Goal: Find specific page/section: Find specific page/section

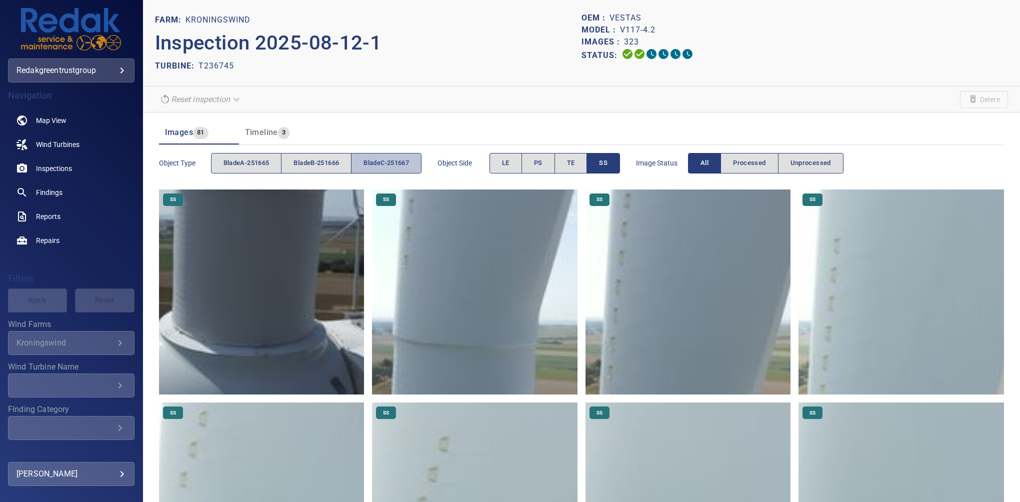
click at [396, 166] on span "bladeC-251667" at bounding box center [385, 162] width 45 height 11
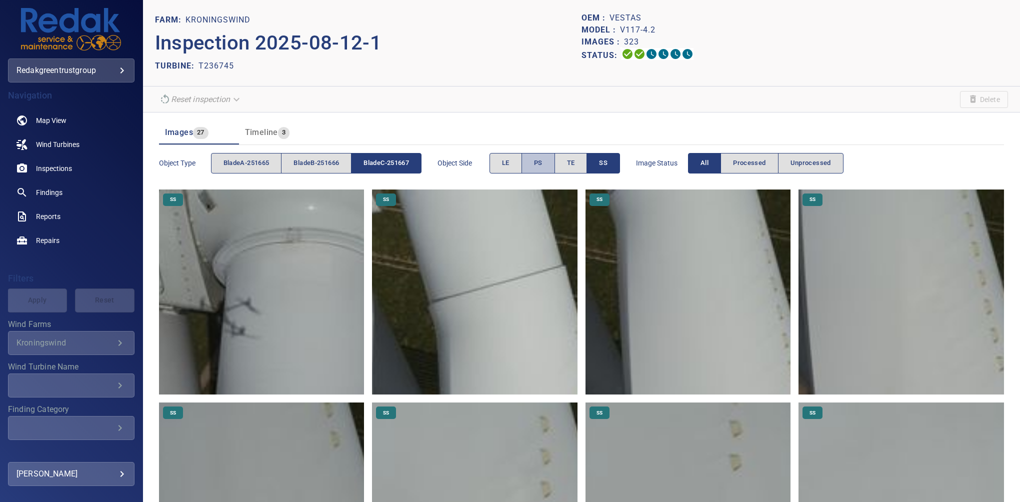
click at [536, 162] on button "PS" at bounding box center [537, 163] width 33 height 20
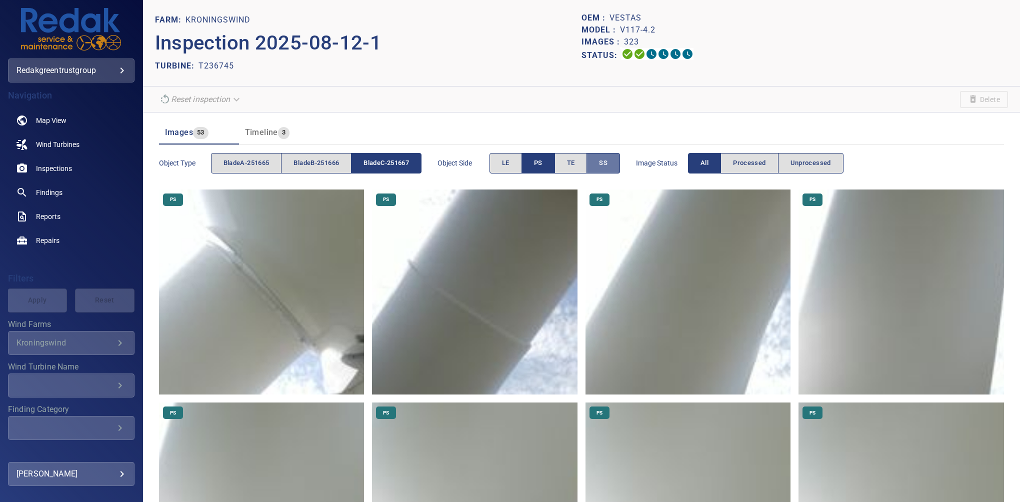
click at [607, 164] on span "SS" at bounding box center [603, 162] width 8 height 11
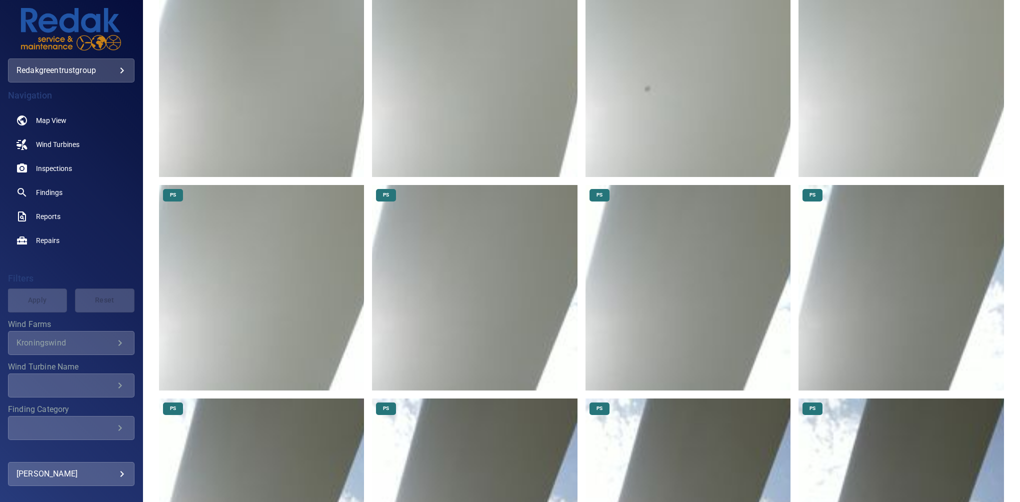
scroll to position [540, 0]
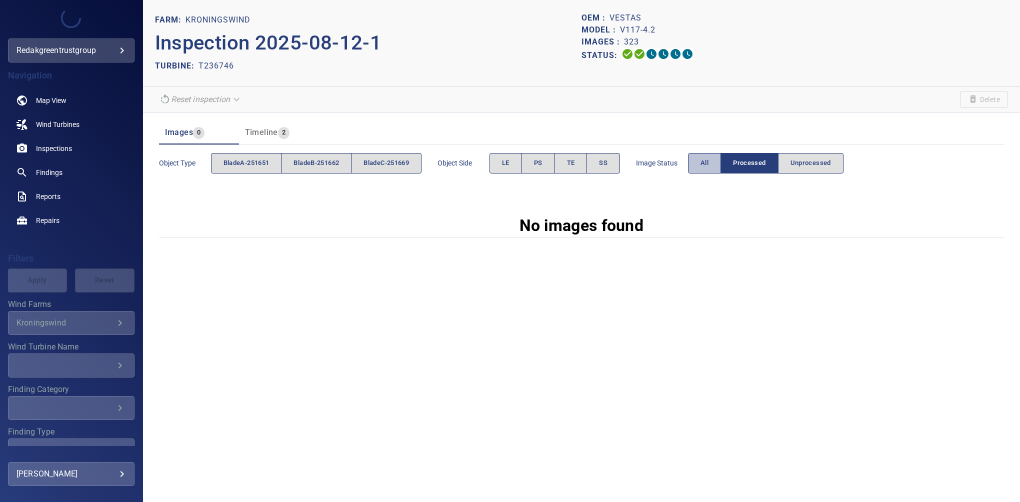
click at [703, 163] on button "All" at bounding box center [704, 163] width 33 height 20
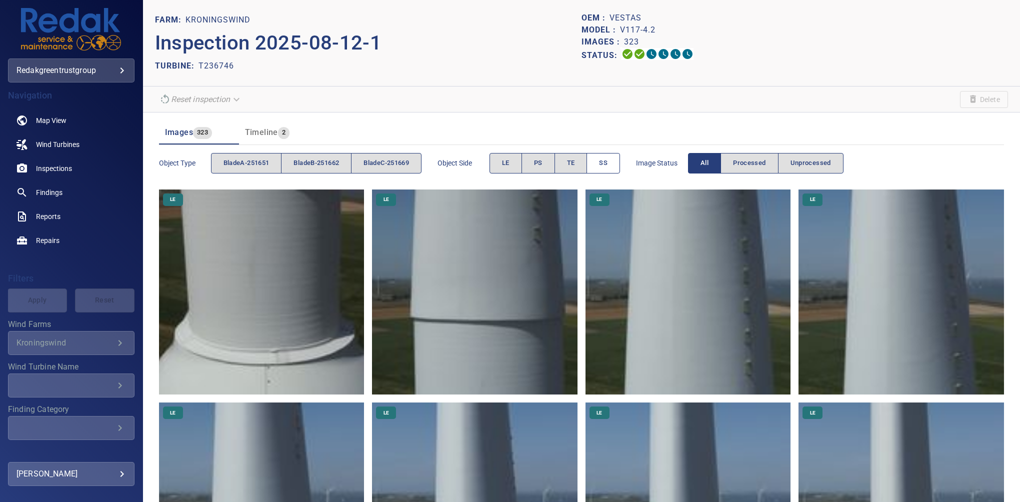
click at [606, 159] on span "SS" at bounding box center [603, 162] width 8 height 11
